Goal: Book appointment/travel/reservation

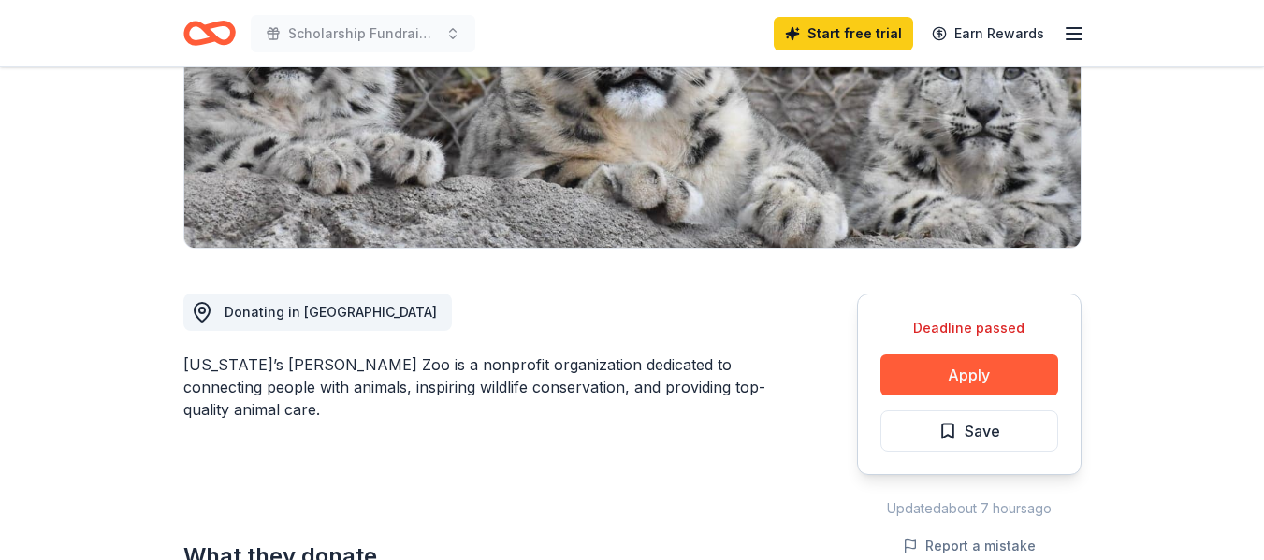
scroll to position [414, 0]
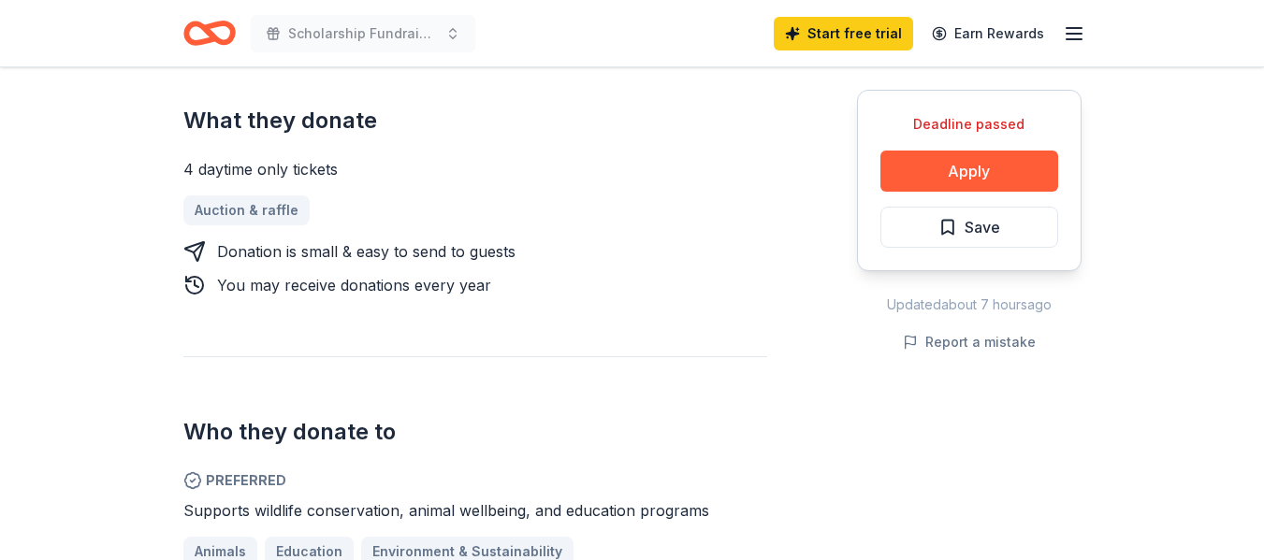
click at [1238, 293] on div "Deadline passed Share Utah’s Hogle Zoo New Share Donating in UT Utah’s Hogle Zo…" at bounding box center [632, 245] width 1264 height 1867
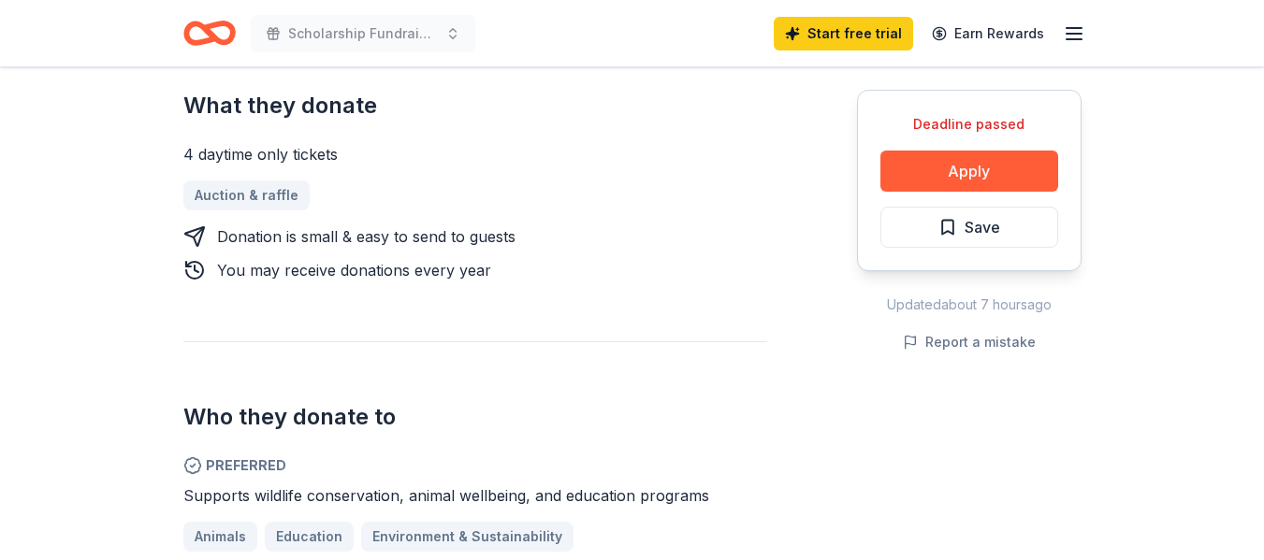
click at [1238, 293] on div "Deadline passed Share Utah’s Hogle Zoo New Share Donating in UT Utah’s Hogle Zo…" at bounding box center [632, 230] width 1264 height 1867
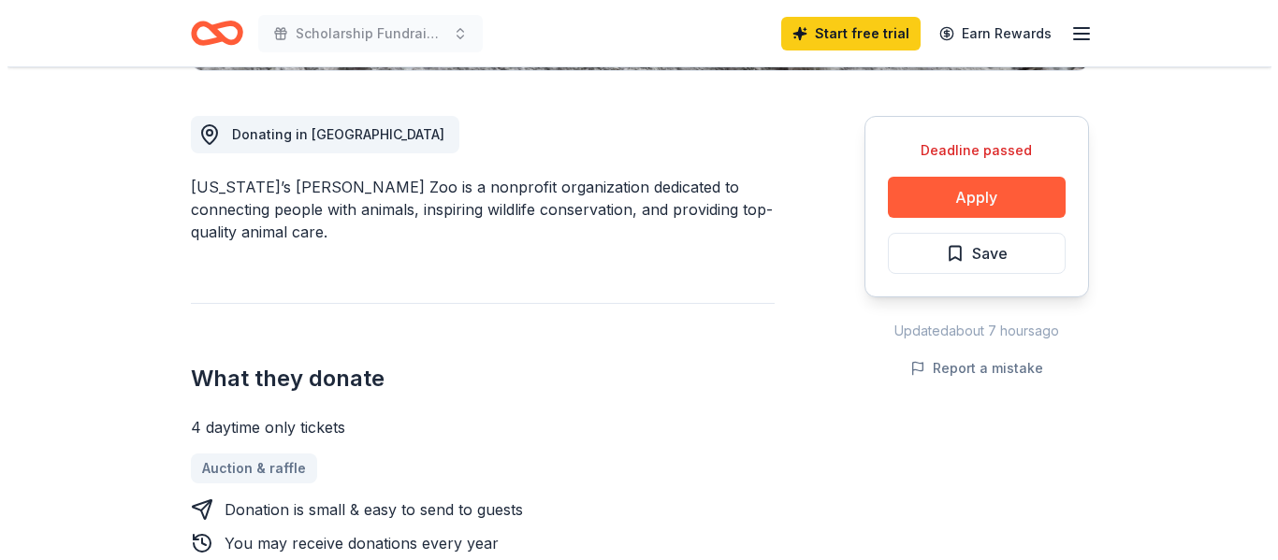
scroll to position [455, 0]
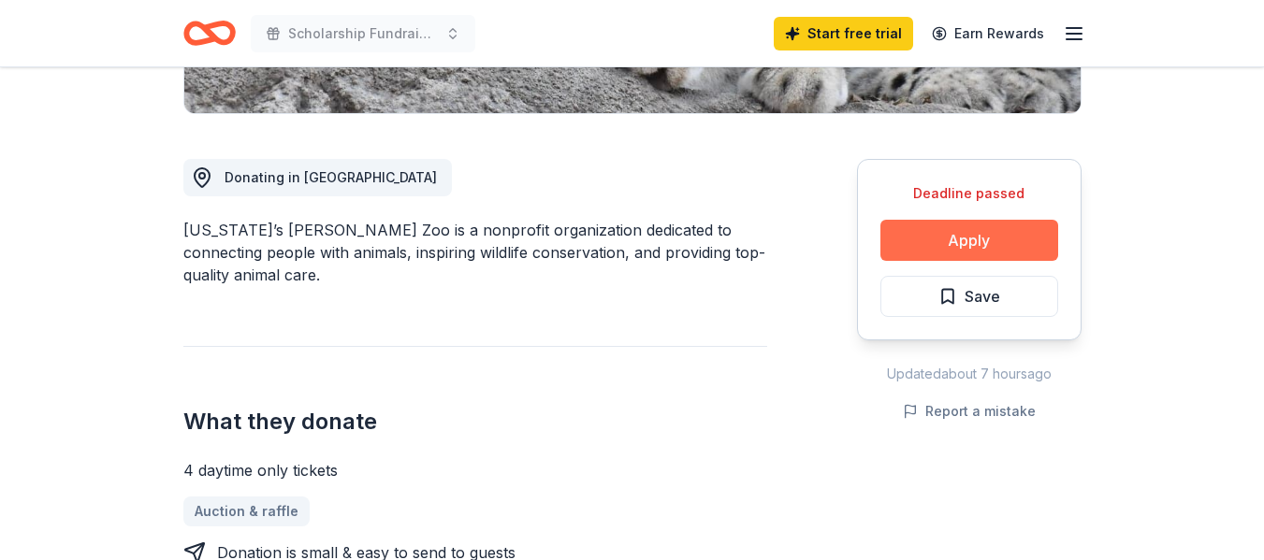
click at [1016, 234] on button "Apply" at bounding box center [969, 240] width 178 height 41
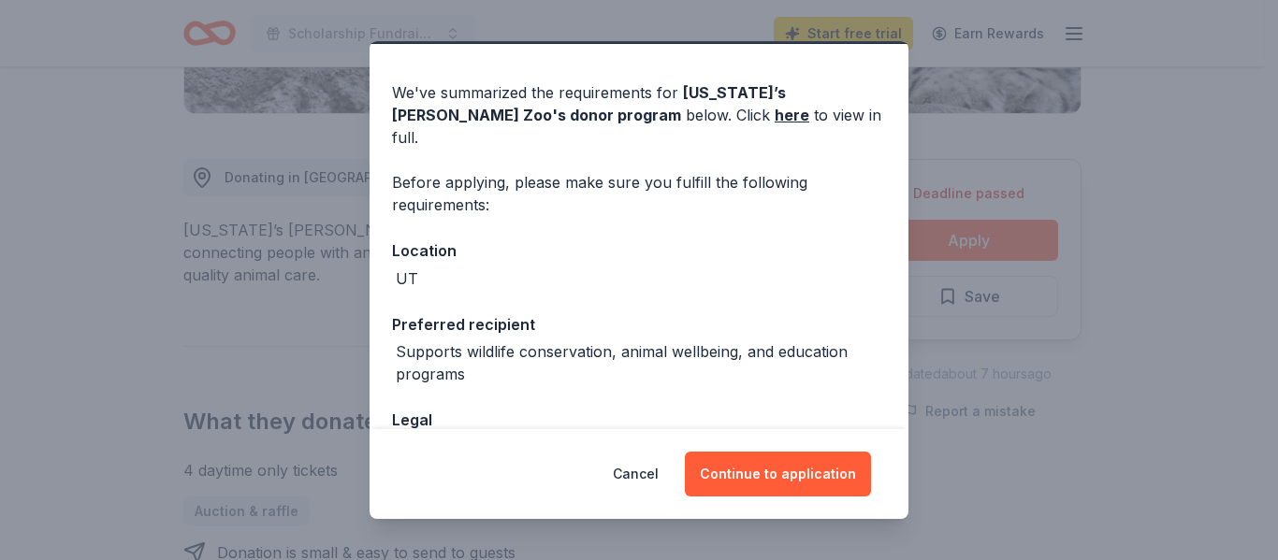
scroll to position [0, 0]
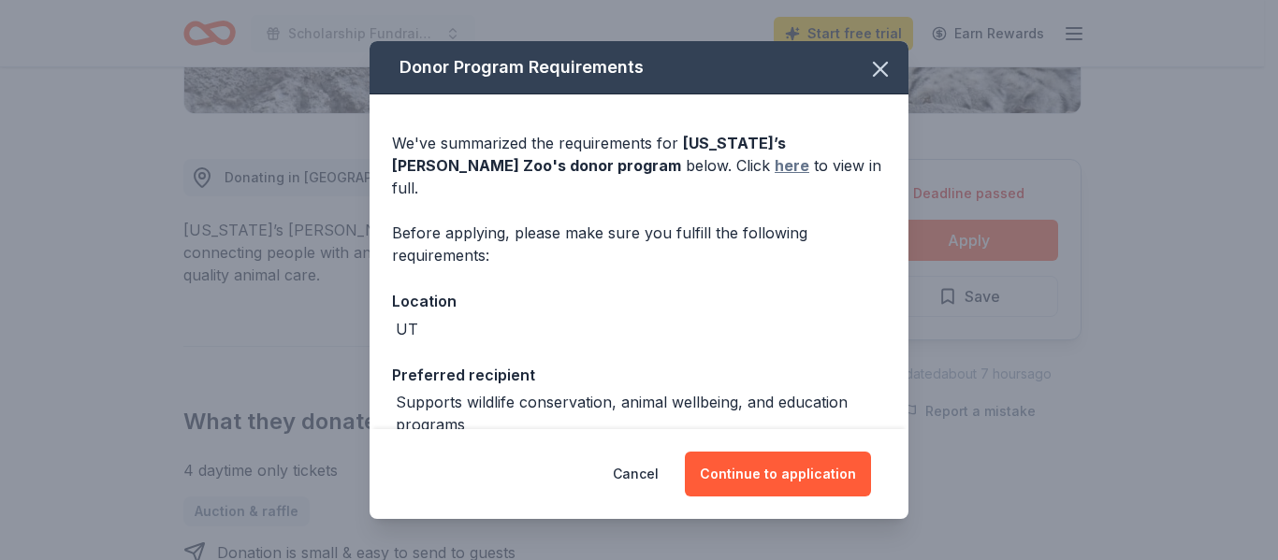
click at [774, 159] on link "here" at bounding box center [791, 165] width 35 height 22
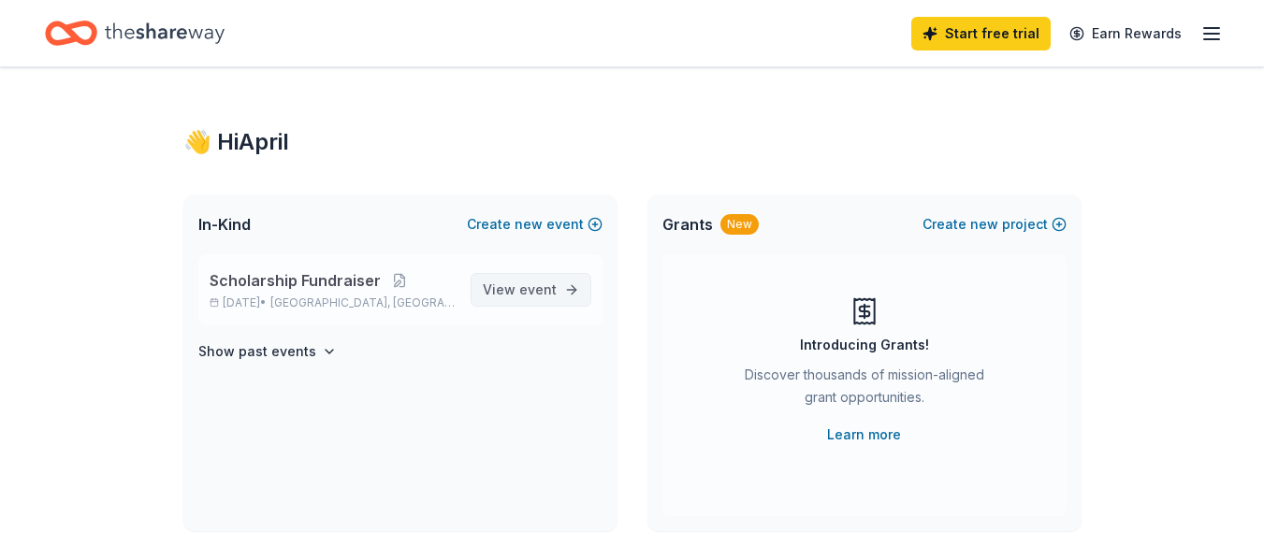
click at [551, 292] on span "event" at bounding box center [537, 290] width 37 height 16
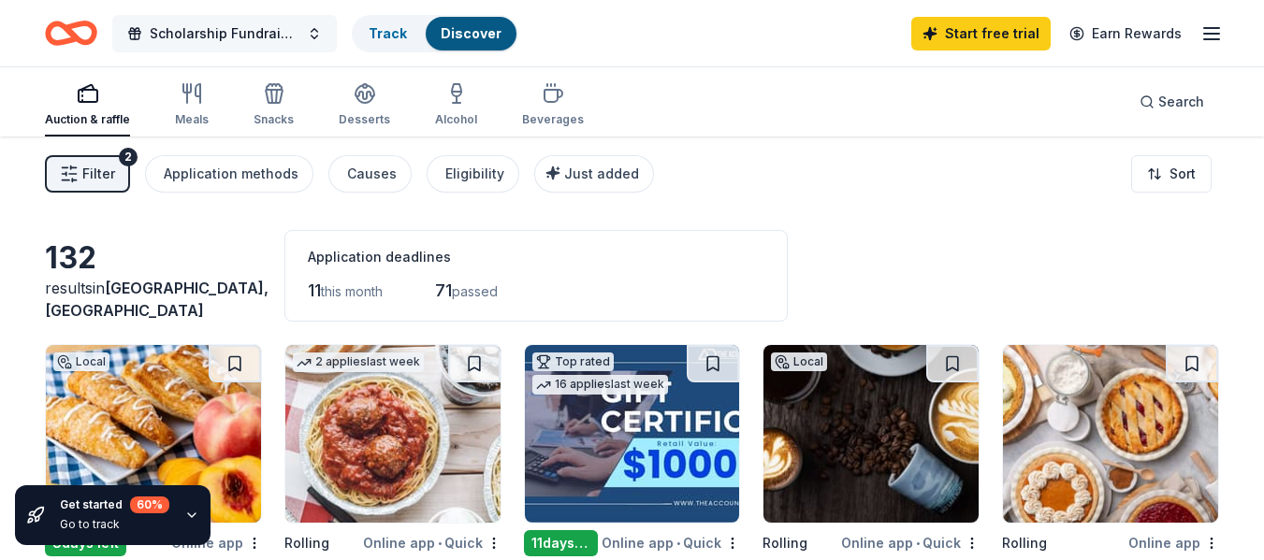
click at [267, 33] on span "Scholarship Fundraiser" at bounding box center [225, 33] width 150 height 22
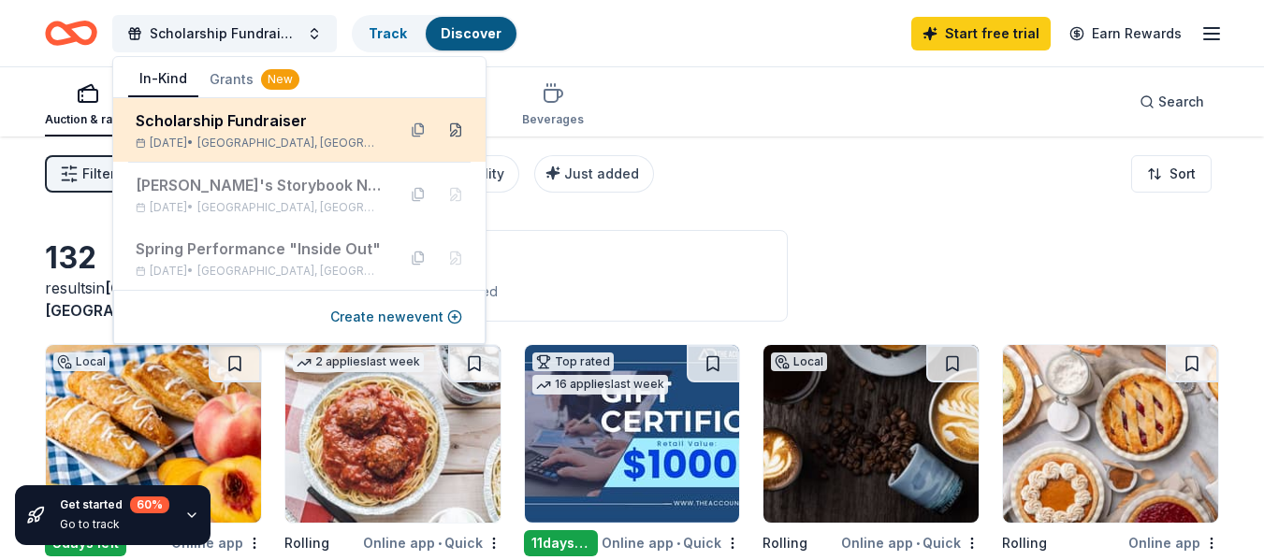
click at [458, 125] on button at bounding box center [456, 130] width 30 height 30
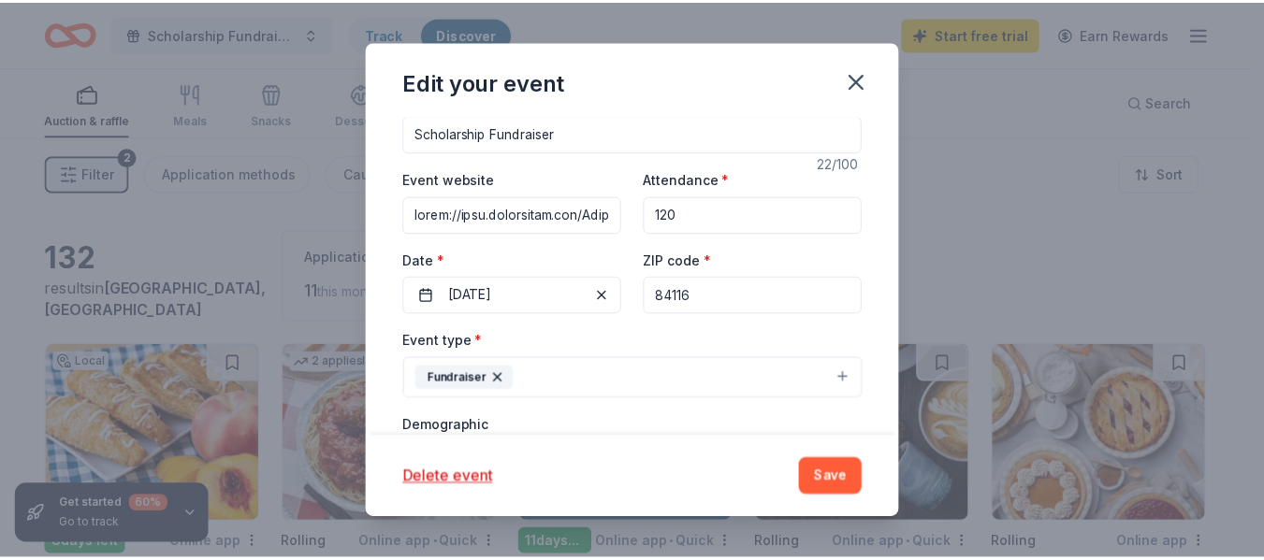
scroll to position [183, 0]
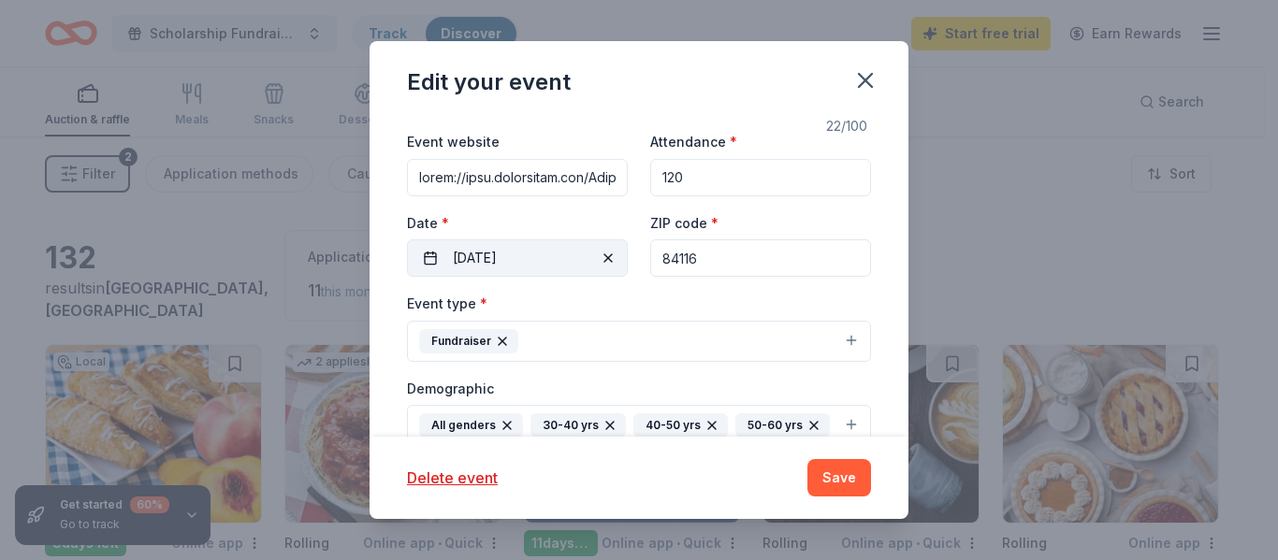
click at [600, 253] on span "button" at bounding box center [608, 258] width 22 height 22
click at [600, 253] on button "Pick a date" at bounding box center [517, 257] width 221 height 37
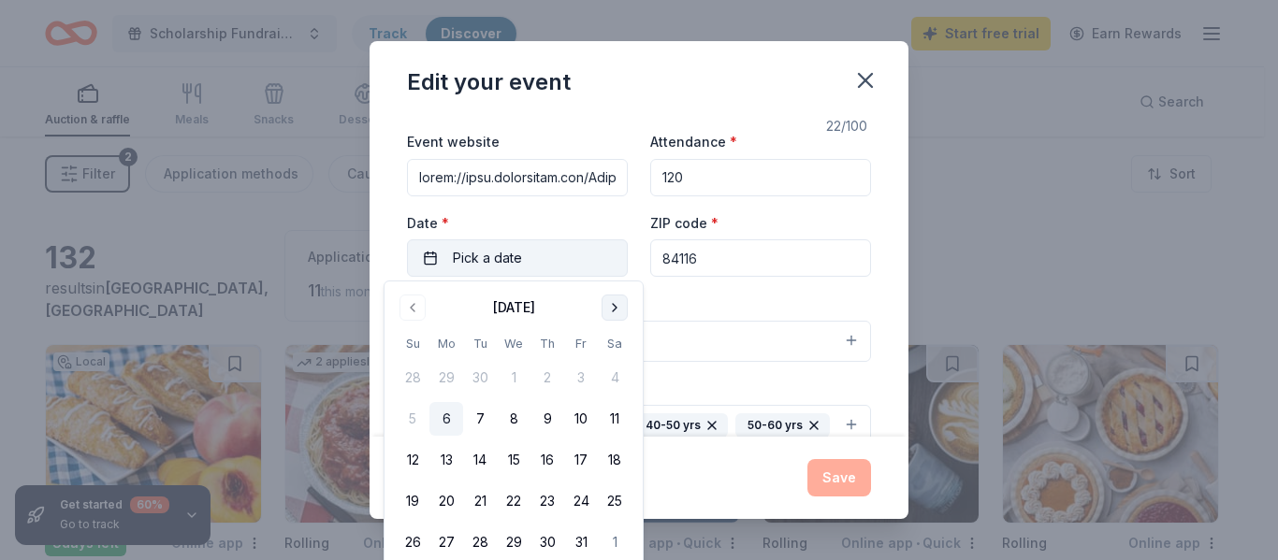
click at [615, 308] on button "Go to next month" at bounding box center [614, 308] width 26 height 26
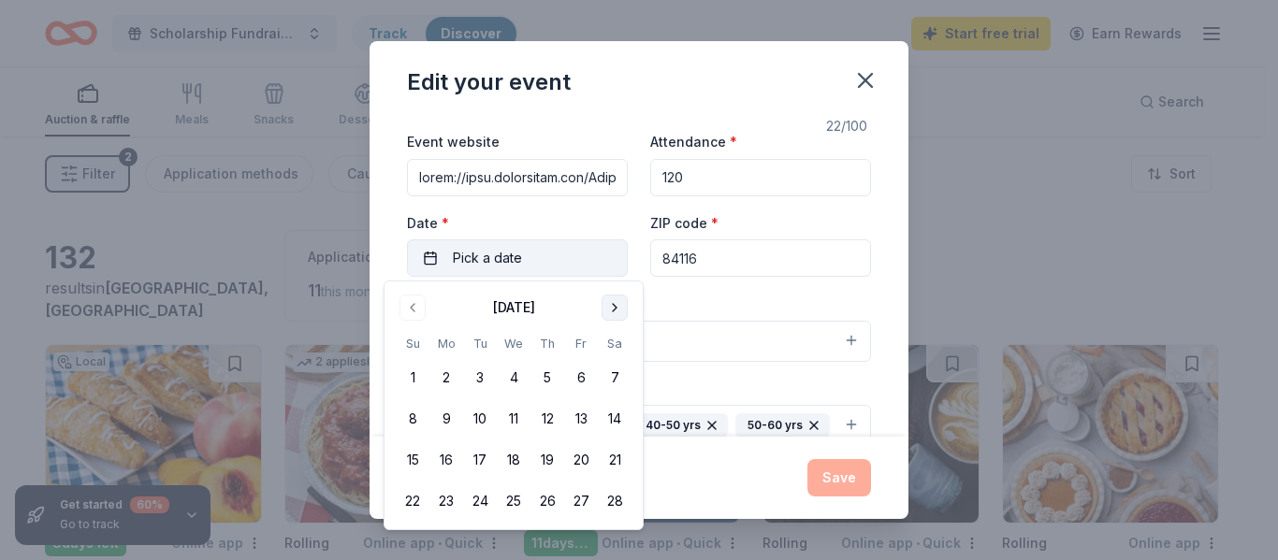
click at [615, 308] on button "Go to next month" at bounding box center [614, 308] width 26 height 26
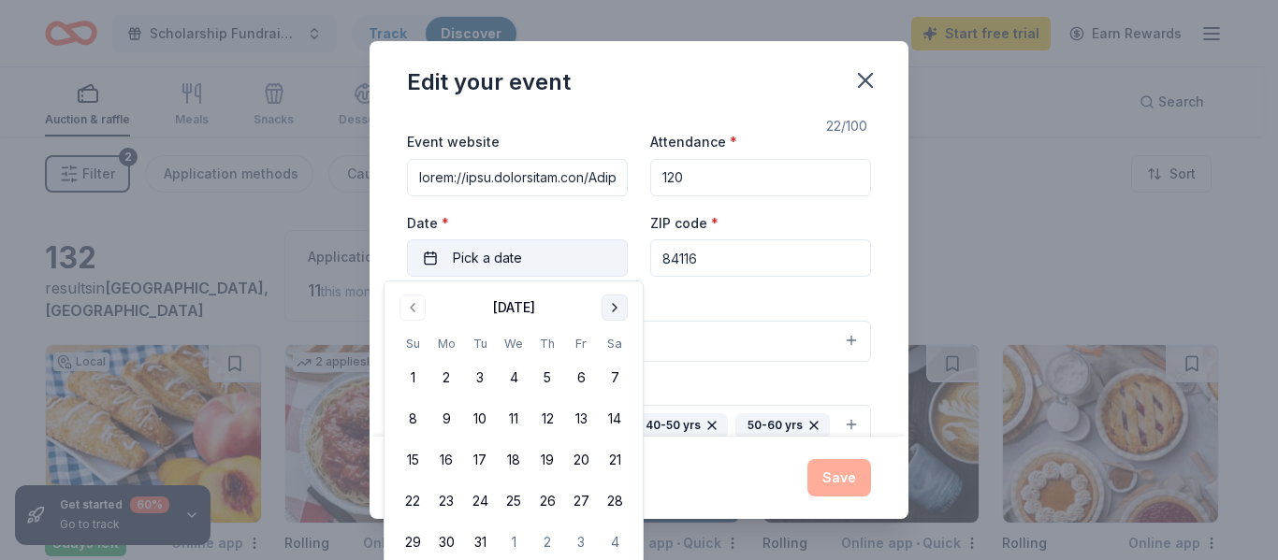
click at [615, 308] on button "Go to next month" at bounding box center [614, 308] width 26 height 26
click at [580, 455] on button "19" at bounding box center [581, 460] width 34 height 34
click at [836, 477] on button "Save" at bounding box center [839, 477] width 64 height 37
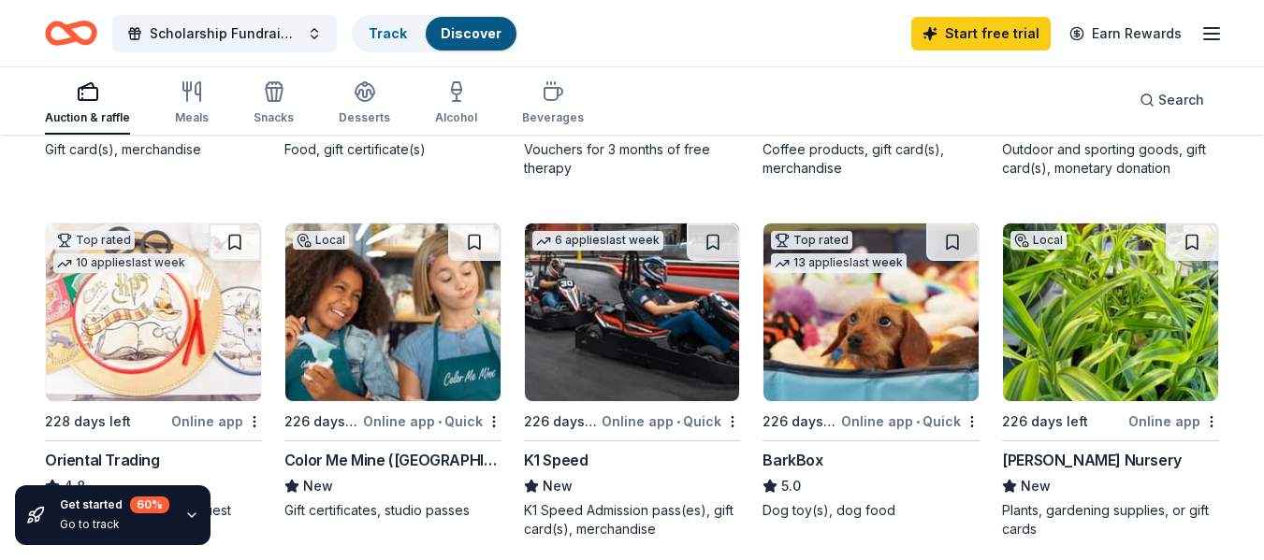
scroll to position [0, 0]
